Goal: Subscribe to service/newsletter

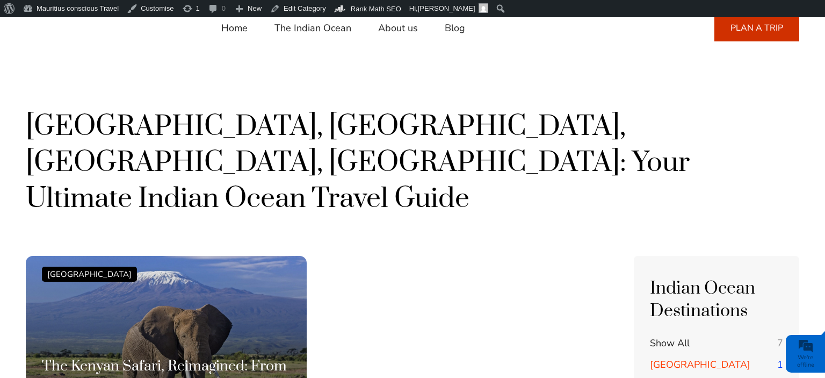
click at [454, 32] on link "Blog" at bounding box center [455, 28] width 20 height 26
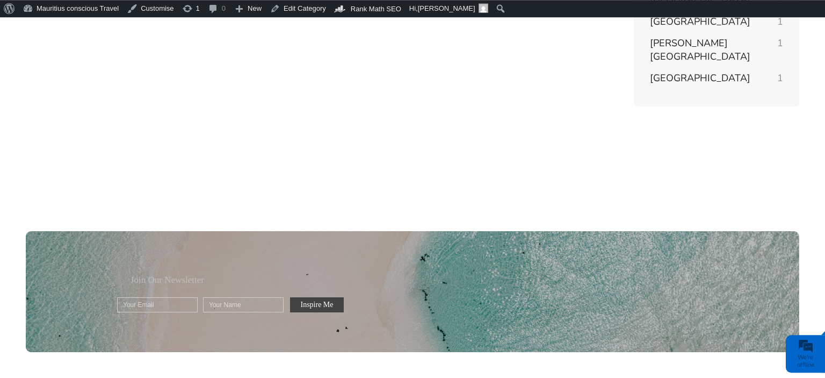
scroll to position [454, 0]
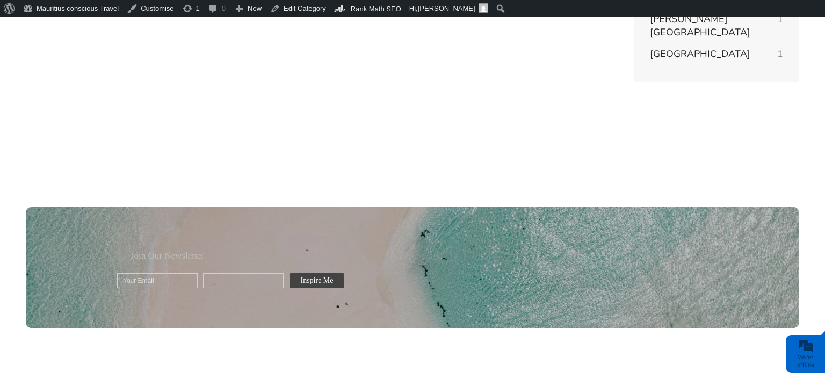
click at [215, 273] on input "text" at bounding box center [243, 280] width 81 height 15
click at [179, 273] on input "text" at bounding box center [157, 280] width 81 height 15
click at [243, 121] on div "Home The Indian Ocean About us Blog [PHONE_NUMBER] Call or Whatsapp us for inqu…" at bounding box center [412, 132] width 825 height 1136
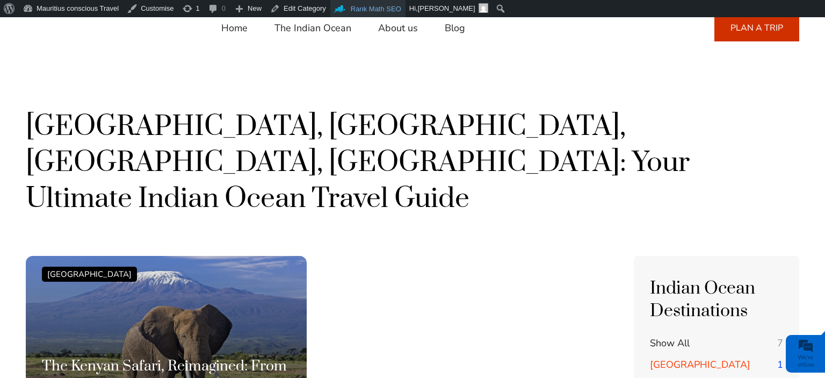
scroll to position [0, 0]
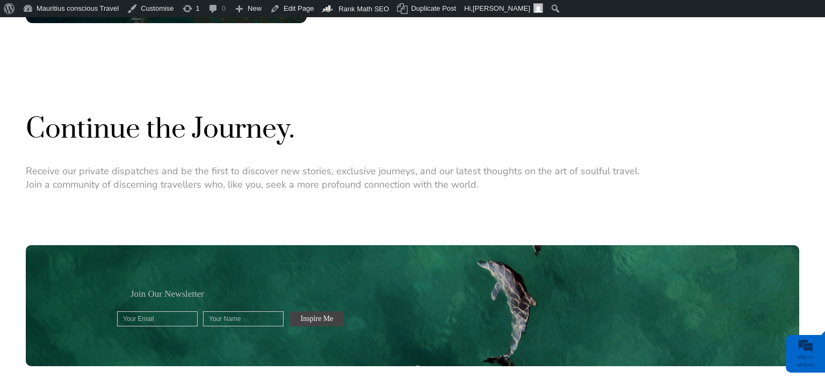
scroll to position [1021, 0]
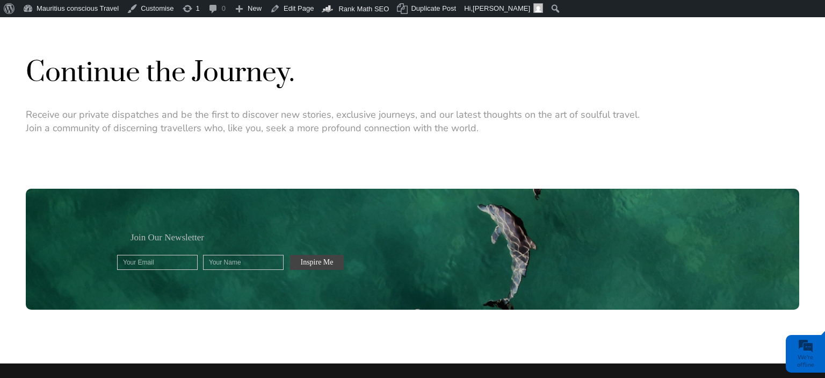
click at [441, 237] on div "Join Our Newsletter Thank you for Signing Up Please correct the marked field(s)…" at bounding box center [413, 249] width 774 height 121
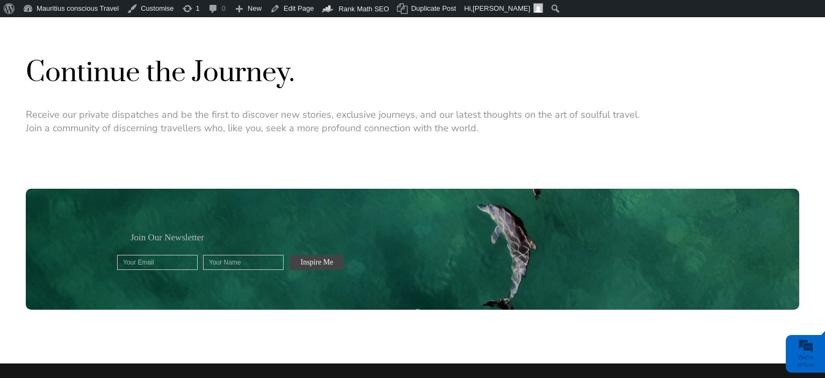
drag, startPoint x: 186, startPoint y: 222, endPoint x: 133, endPoint y: 221, distance: 53.2
click at [133, 221] on div "Join Our Newsletter Thank you for Signing Up Please correct the marked field(s)…" at bounding box center [413, 249] width 774 height 121
drag, startPoint x: 120, startPoint y: 220, endPoint x: 199, endPoint y: 221, distance: 78.5
click at [199, 221] on div "Join Our Newsletter Thank you for Signing Up Please correct the marked field(s)…" at bounding box center [413, 249] width 774 height 121
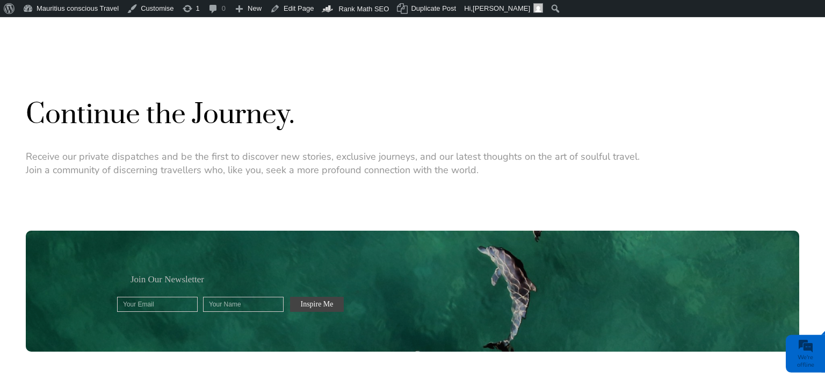
scroll to position [965, 0]
